Goal: Find specific page/section: Find specific page/section

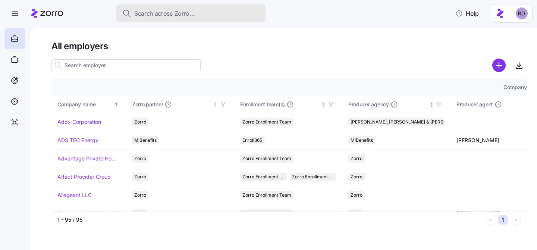
click at [176, 16] on span "Search across Zorro..." at bounding box center [164, 13] width 60 height 9
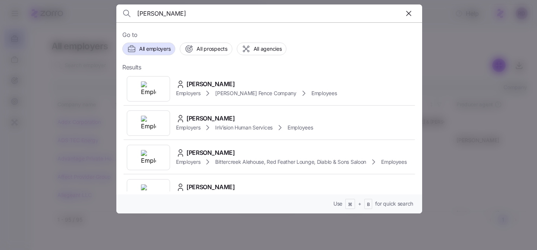
scroll to position [346, 0]
type input "[PERSON_NAME]"
click at [340, 87] on div "[PERSON_NAME] Employers [GEOGRAPHIC_DATA] Employees" at bounding box center [269, 89] width 294 height 34
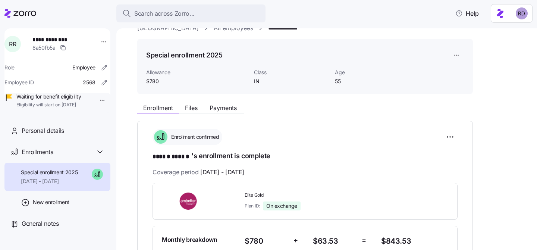
scroll to position [26, 0]
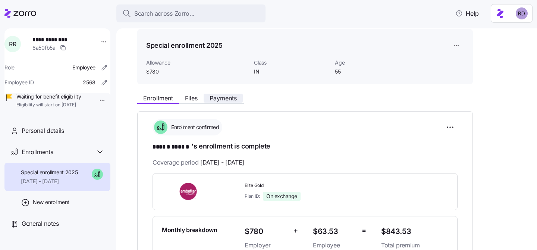
click at [219, 97] on span "Payments" at bounding box center [223, 98] width 27 height 6
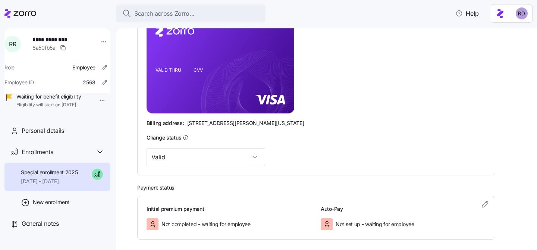
scroll to position [226, 0]
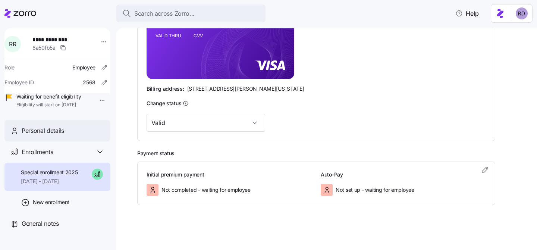
click at [46, 135] on span "Personal details" at bounding box center [43, 130] width 43 height 9
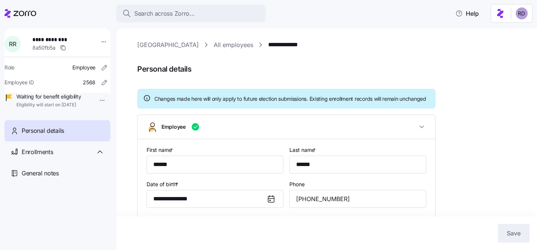
type input "IN"
